Goal: Book appointment/travel/reservation

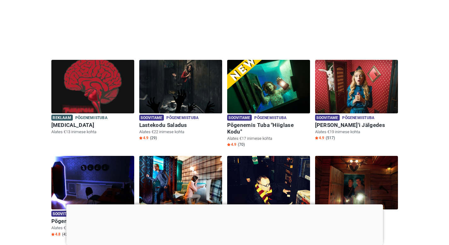
scroll to position [141, 0]
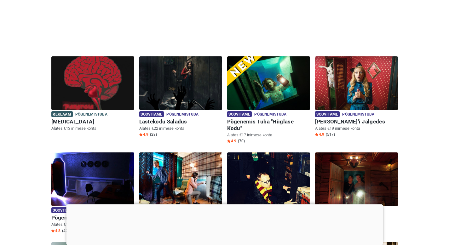
click at [223, 204] on div at bounding box center [224, 204] width 317 height 0
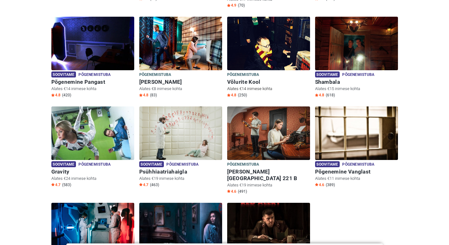
scroll to position [277, 0]
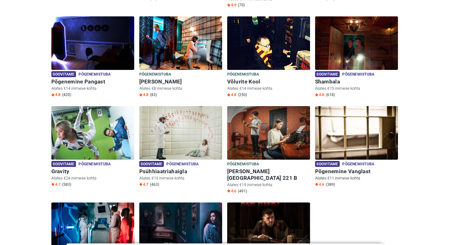
click at [349, 138] on img at bounding box center [356, 133] width 83 height 54
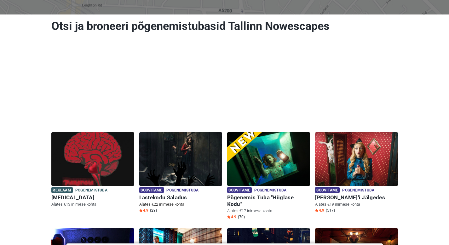
scroll to position [67, 0]
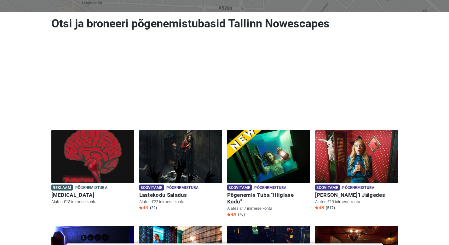
click at [119, 156] on img at bounding box center [92, 157] width 83 height 54
click at [119, 159] on img at bounding box center [92, 157] width 83 height 54
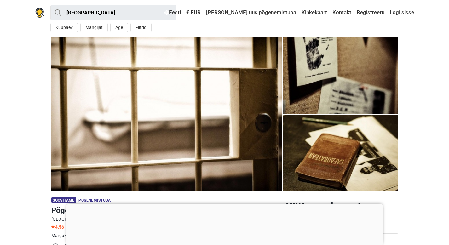
click at [224, 204] on div at bounding box center [224, 204] width 317 height 0
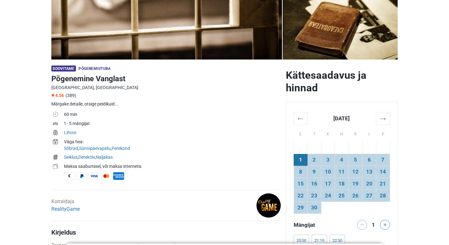
scroll to position [136, 0]
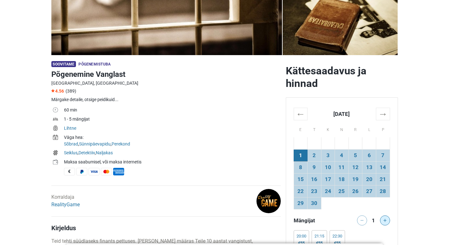
click at [385, 221] on icon at bounding box center [384, 220] width 3 height 3
click at [385, 221] on div at bounding box center [386, 220] width 13 height 10
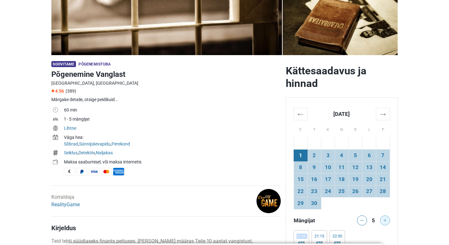
click at [385, 221] on div at bounding box center [386, 220] width 13 height 10
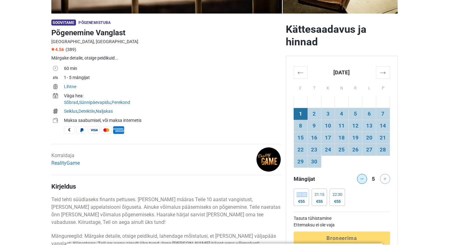
scroll to position [179, 0]
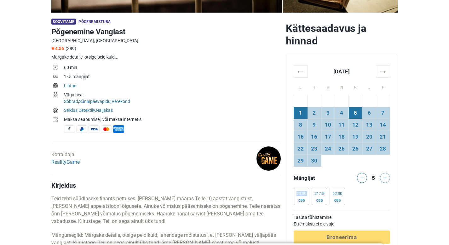
click at [357, 113] on td "5" at bounding box center [355, 113] width 14 height 12
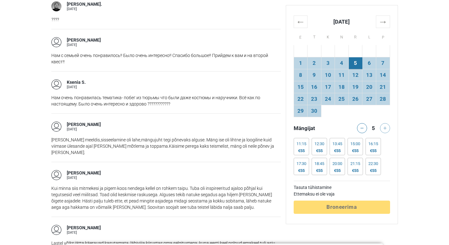
scroll to position [886, 0]
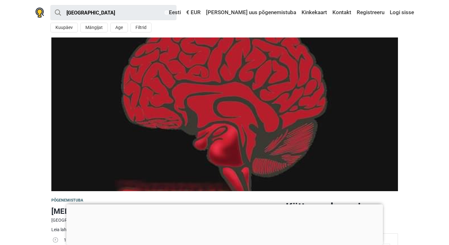
click at [225, 204] on div at bounding box center [224, 204] width 317 height 0
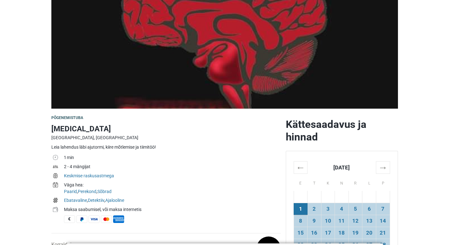
scroll to position [83, 0]
